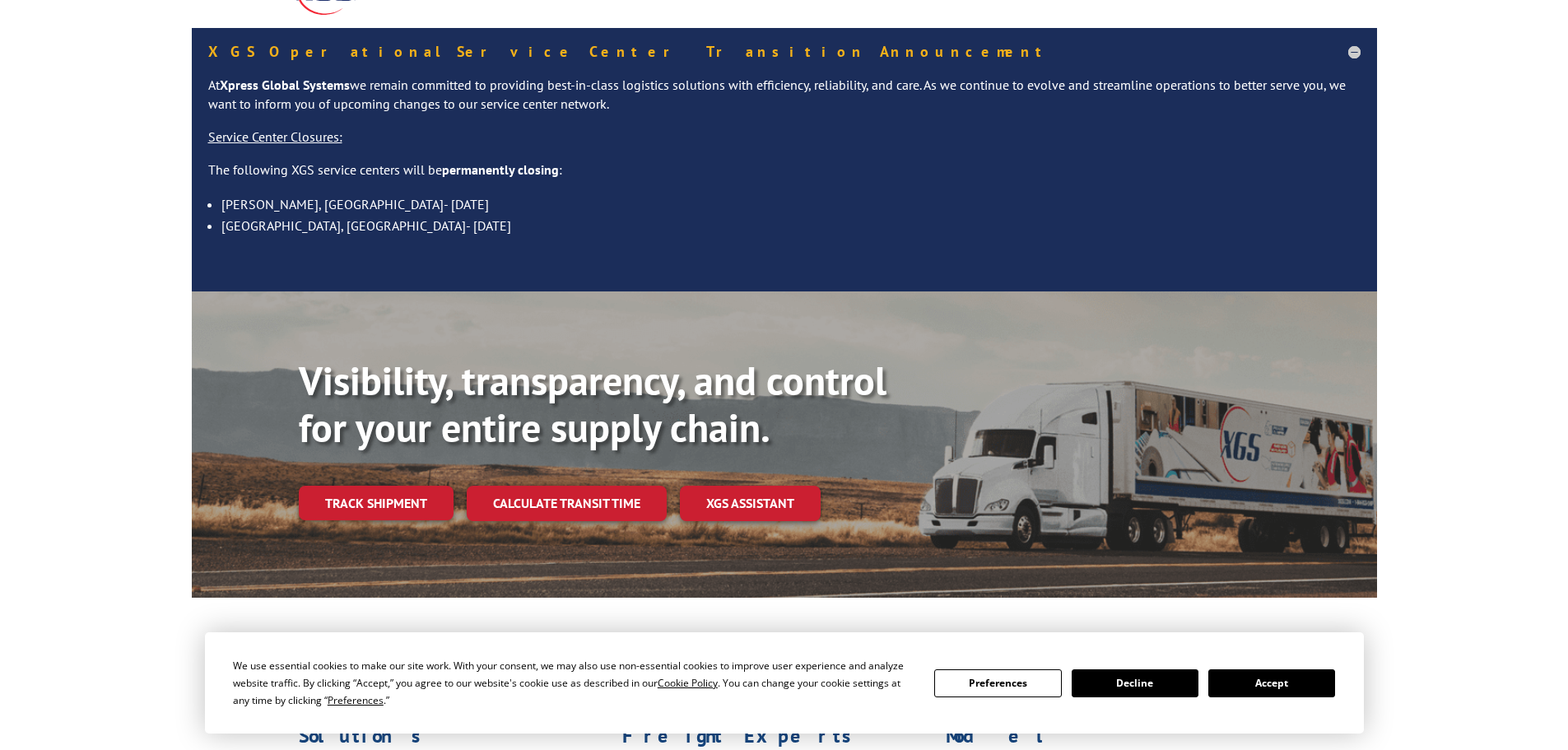
scroll to position [329, 0]
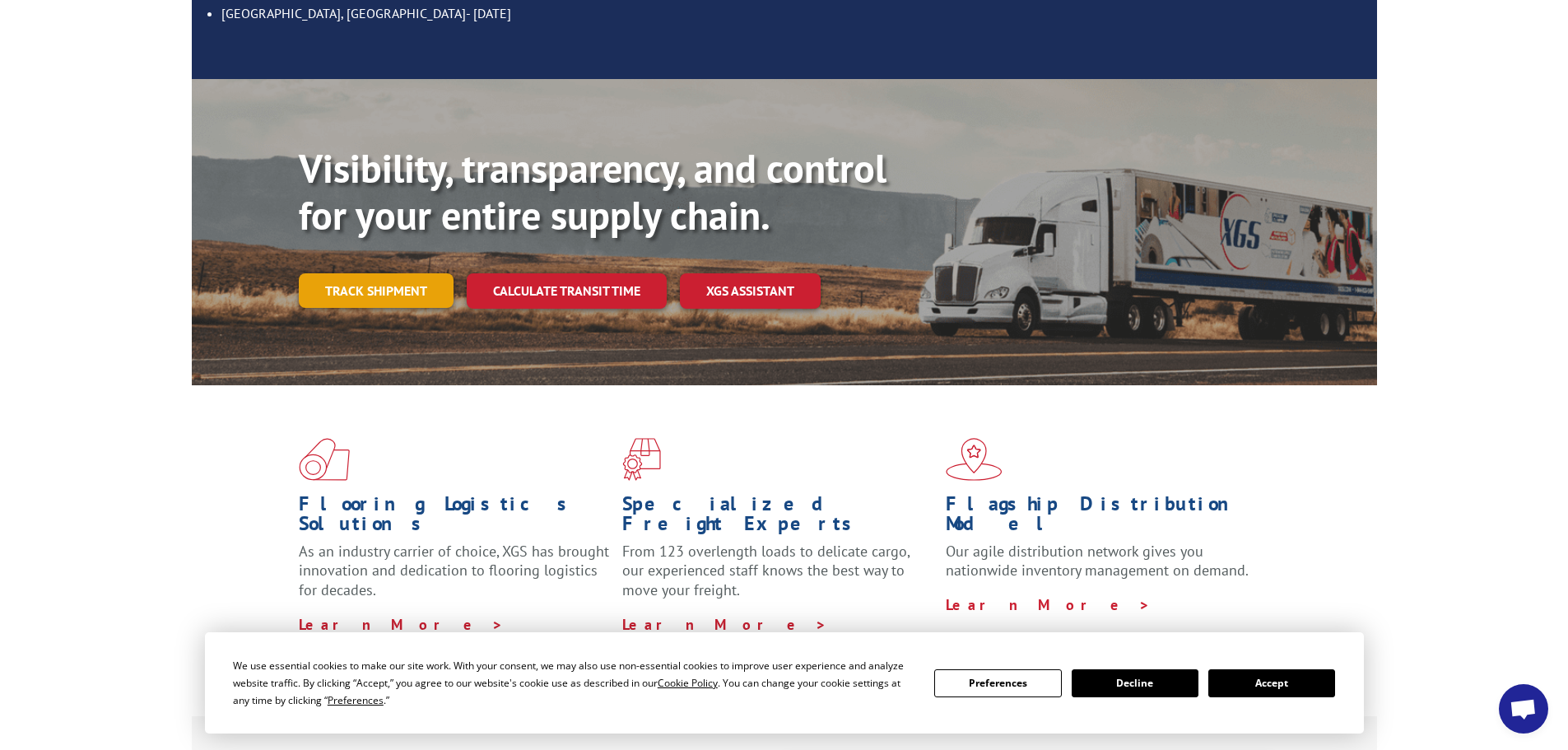
click at [400, 273] on link "Track shipment" at bounding box center [377, 290] width 155 height 35
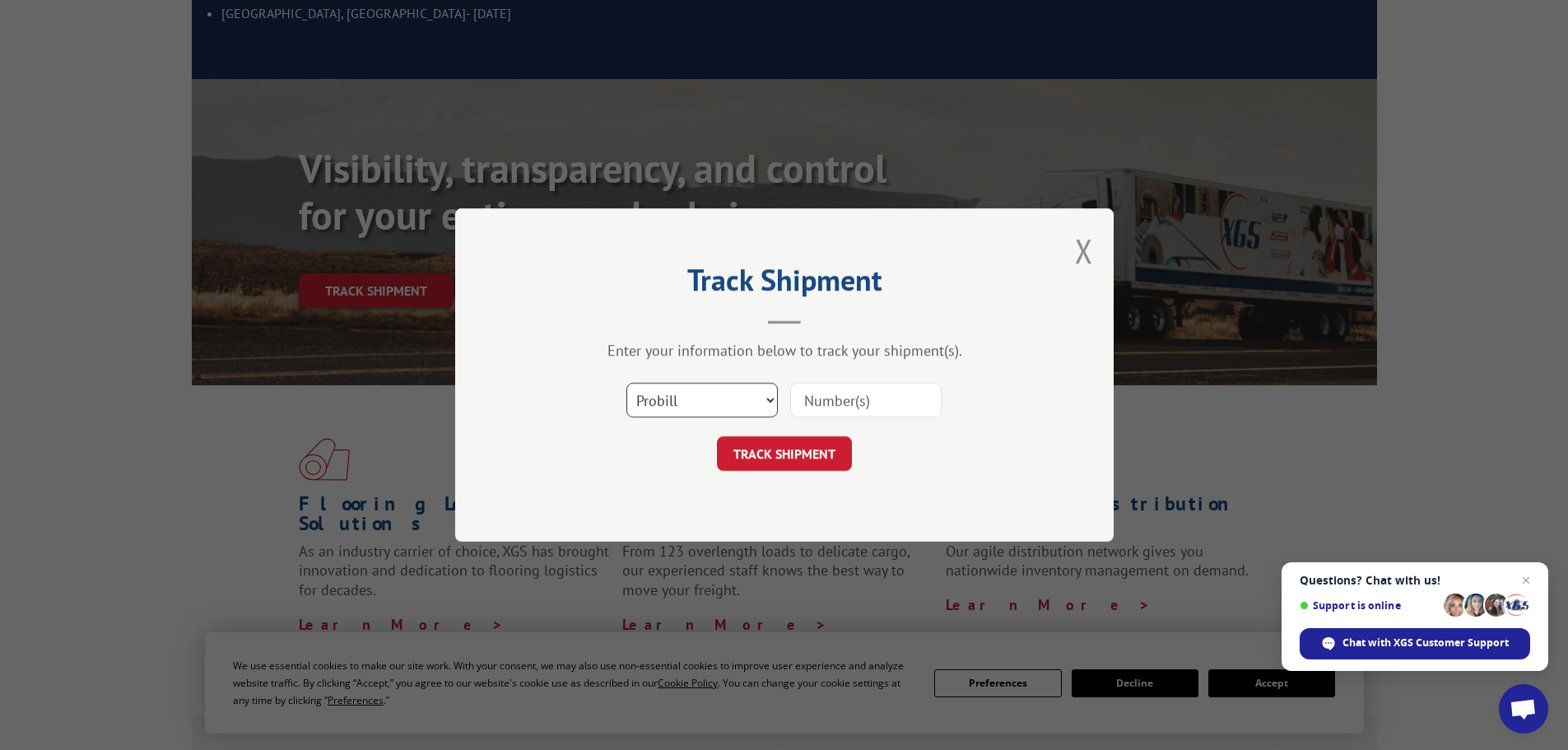
click at [701, 400] on select "Select category... Probill BOL PO" at bounding box center [702, 399] width 152 height 35
select select "po"
click at [626, 383] on select "Select category... Probill BOL PO" at bounding box center [702, 399] width 152 height 35
paste input "18543084"
type input "18543084"
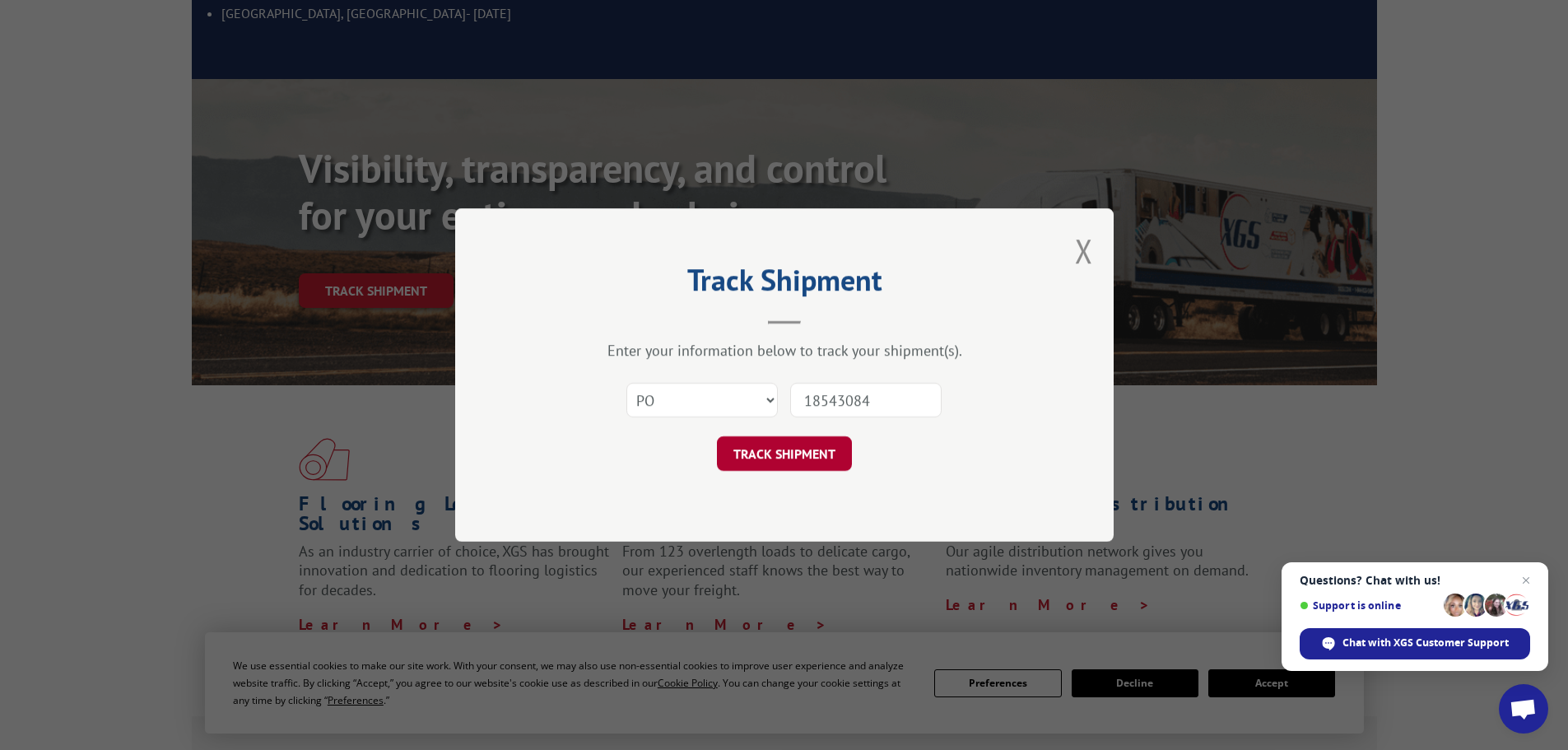
click at [788, 444] on button "TRACK SHIPMENT" at bounding box center [785, 453] width 135 height 35
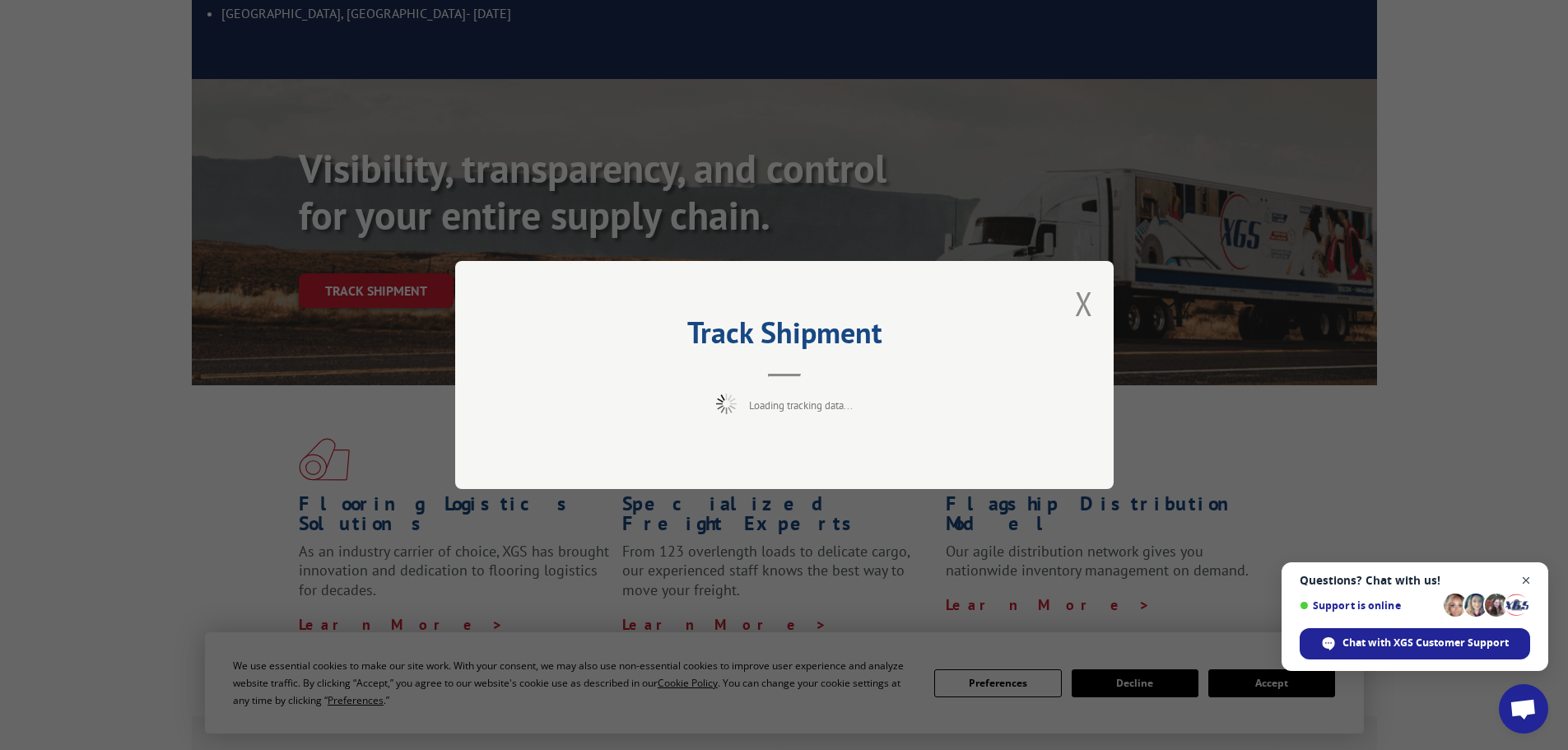
click at [1528, 580] on span "Open chat" at bounding box center [1527, 581] width 20 height 20
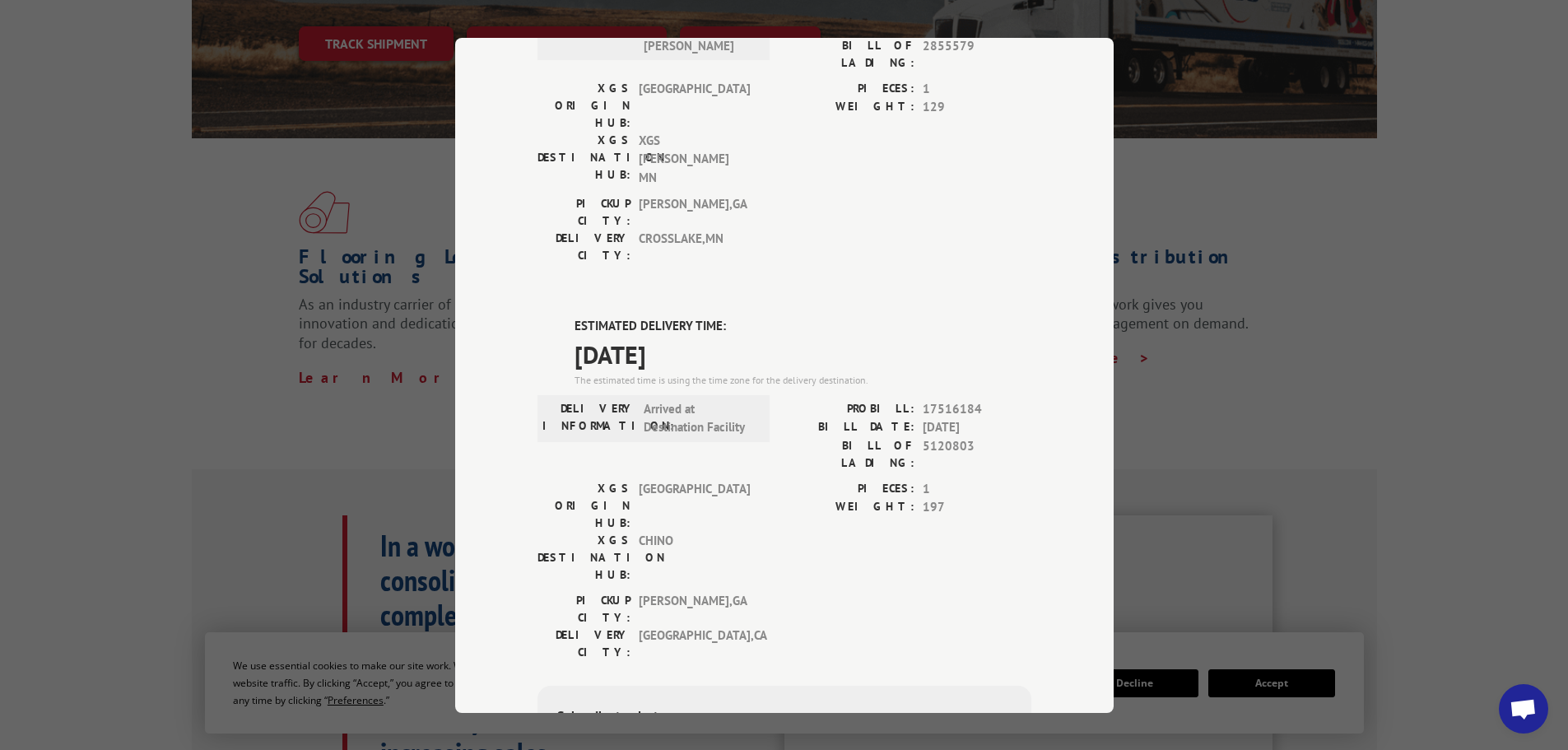
scroll to position [599, 0]
